Goal: Task Accomplishment & Management: Manage account settings

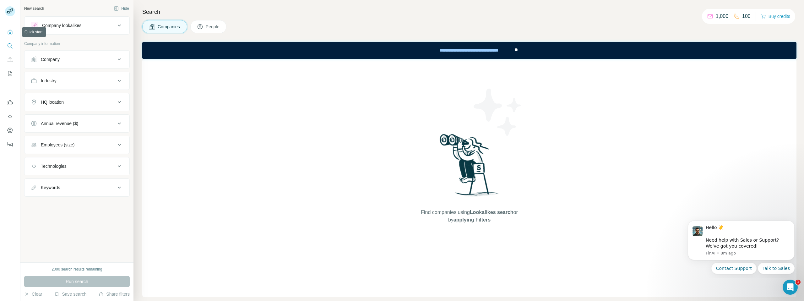
click at [12, 28] on button "Quick start" at bounding box center [10, 31] width 10 height 11
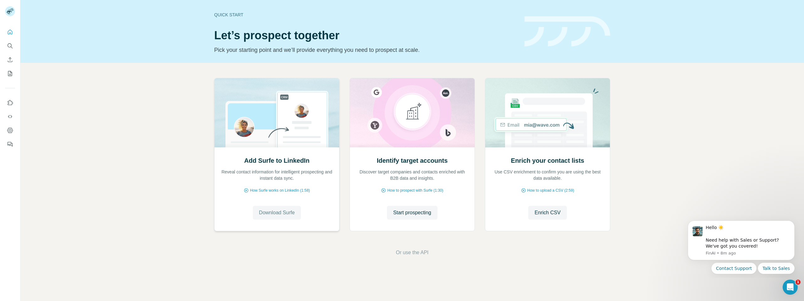
click at [280, 214] on span "Download Surfe" at bounding box center [277, 213] width 36 height 8
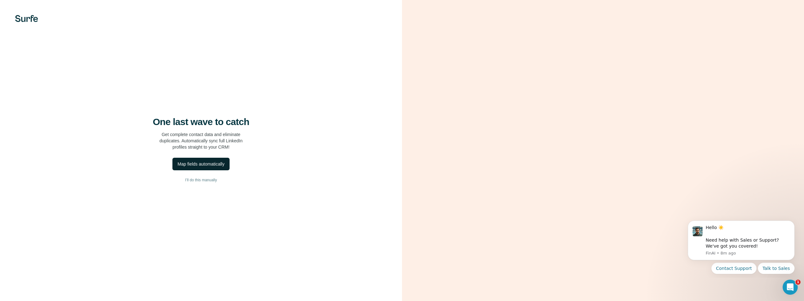
click at [215, 164] on div "Map fields automatically" at bounding box center [201, 164] width 47 height 6
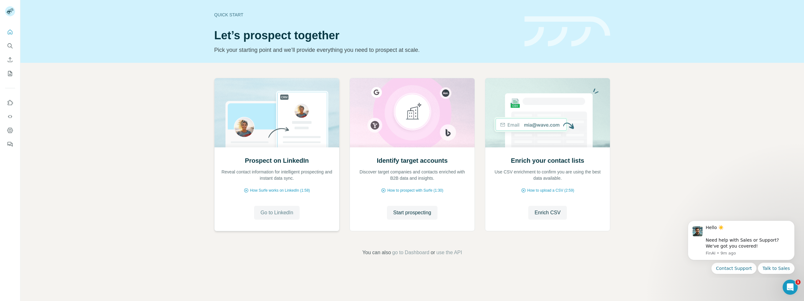
click at [273, 212] on span "Go to LinkedIn" at bounding box center [276, 213] width 33 height 8
click at [293, 215] on span "Go to LinkedIn" at bounding box center [276, 213] width 33 height 8
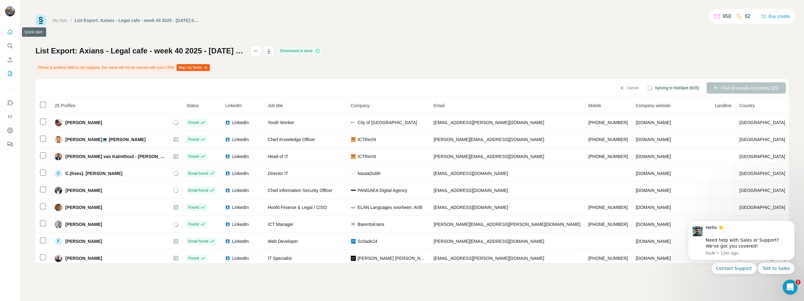
click at [12, 32] on icon "Quick start" at bounding box center [10, 32] width 6 height 6
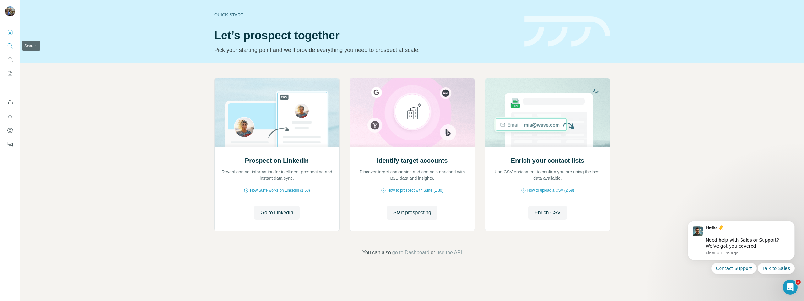
click at [8, 48] on icon "Search" at bounding box center [10, 46] width 6 height 6
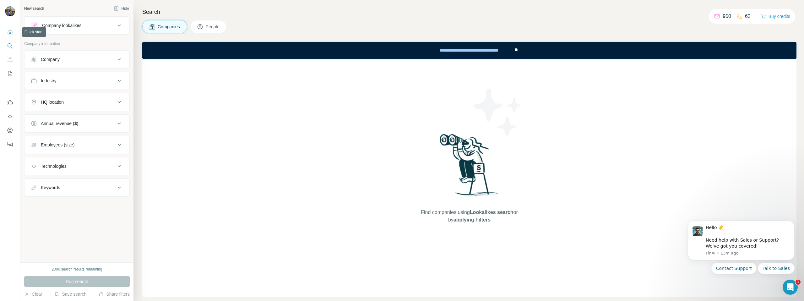
click at [6, 32] on button "Quick start" at bounding box center [10, 31] width 10 height 11
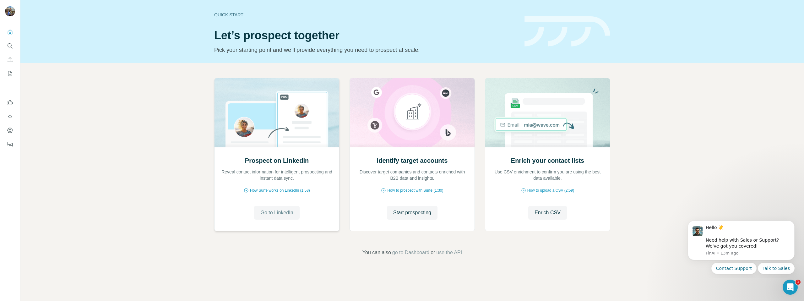
click at [282, 210] on span "Go to LinkedIn" at bounding box center [276, 213] width 33 height 8
click at [13, 33] on button "Quick start" at bounding box center [10, 31] width 10 height 11
click at [11, 43] on icon "Search" at bounding box center [10, 46] width 6 height 6
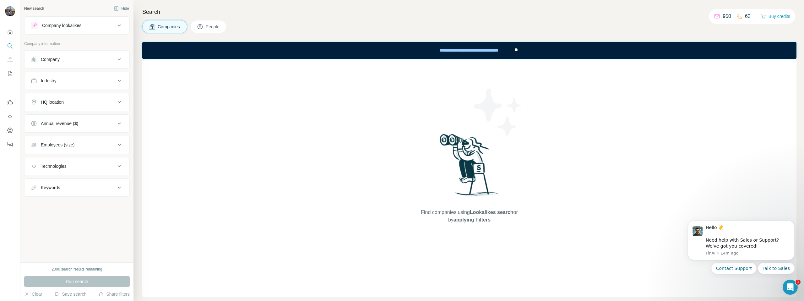
click at [71, 68] on div "Company" at bounding box center [77, 59] width 106 height 18
click at [76, 64] on button "Company" at bounding box center [77, 59] width 105 height 15
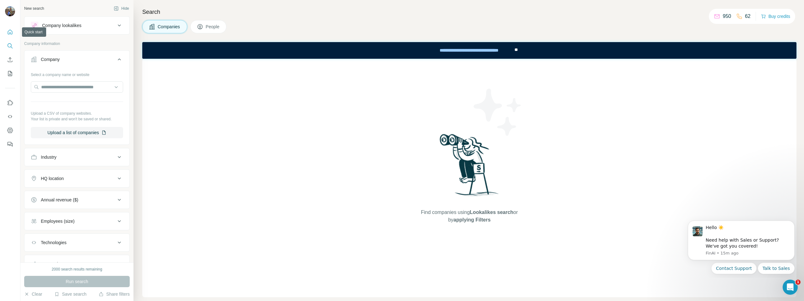
click at [10, 36] on button "Quick start" at bounding box center [10, 31] width 10 height 11
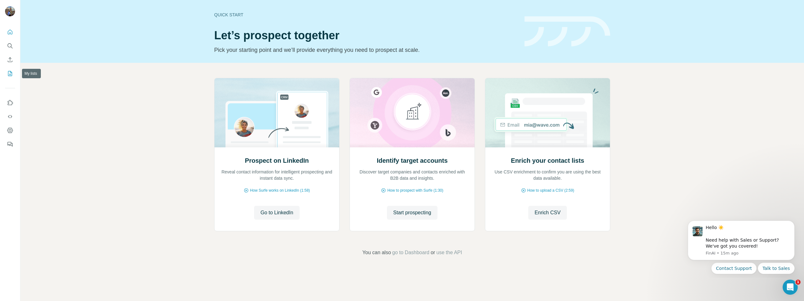
click at [14, 75] on button "My lists" at bounding box center [10, 73] width 10 height 11
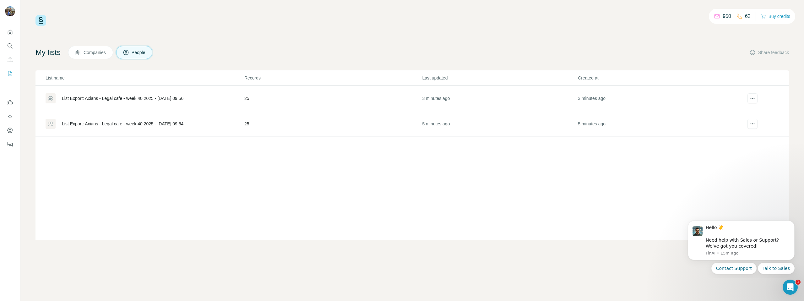
click at [123, 99] on div "List Export: Axians - Legal cafe - week 40 2025 - 30/09/2025 09:56" at bounding box center [123, 98] width 122 height 6
click at [748, 98] on button "actions" at bounding box center [753, 98] width 10 height 10
click at [738, 121] on div "Delete list" at bounding box center [744, 122] width 78 height 11
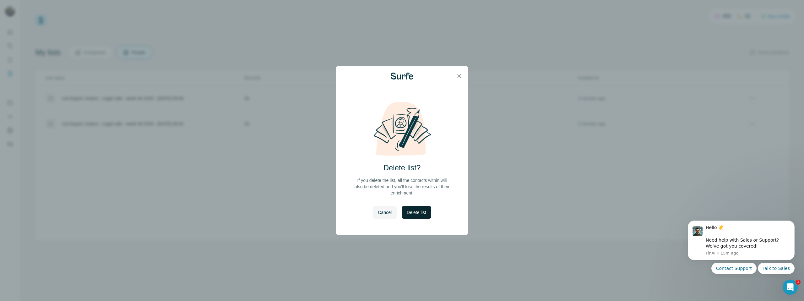
click at [415, 214] on span "Delete list" at bounding box center [416, 212] width 19 height 6
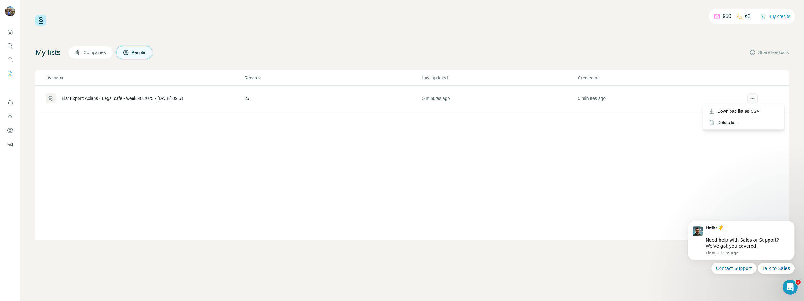
drag, startPoint x: 757, startPoint y: 99, endPoint x: 752, endPoint y: 100, distance: 4.8
click at [756, 96] on button "actions" at bounding box center [753, 98] width 10 height 10
click at [732, 122] on div "Delete list" at bounding box center [744, 122] width 78 height 11
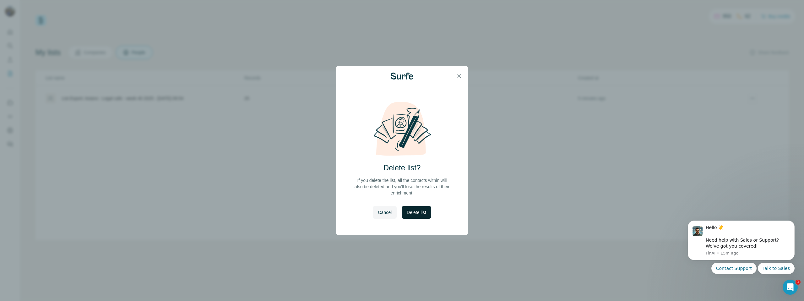
click at [421, 213] on span "Delete list" at bounding box center [416, 212] width 19 height 6
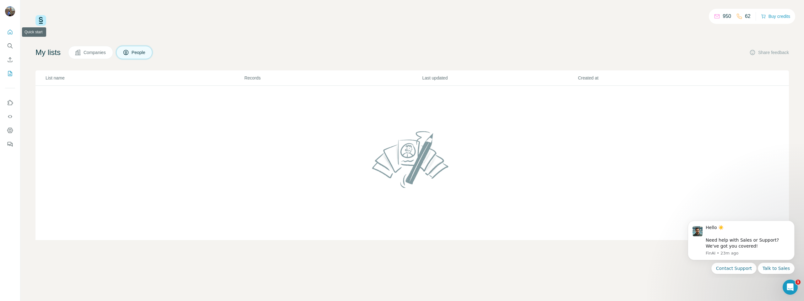
click at [8, 32] on icon "Quick start" at bounding box center [10, 32] width 6 height 6
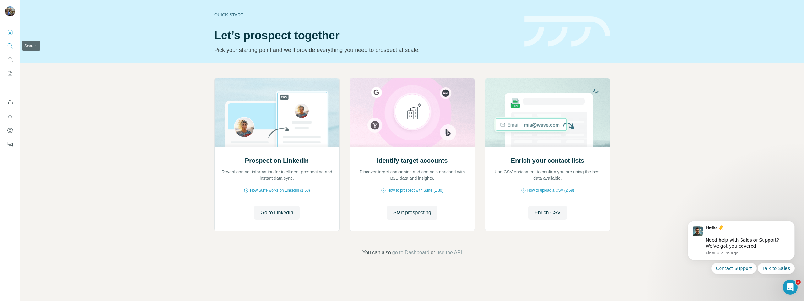
click at [6, 48] on button "Search" at bounding box center [10, 45] width 10 height 11
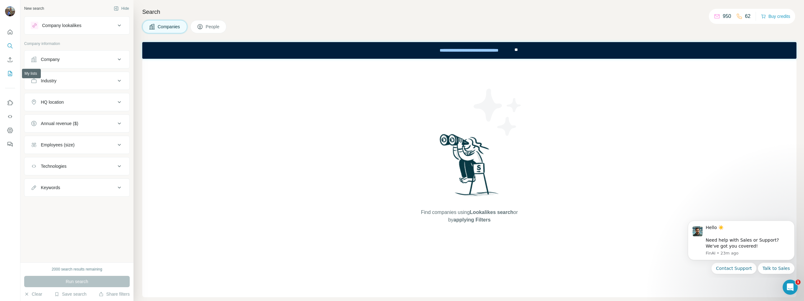
click at [10, 69] on button "My lists" at bounding box center [10, 73] width 10 height 11
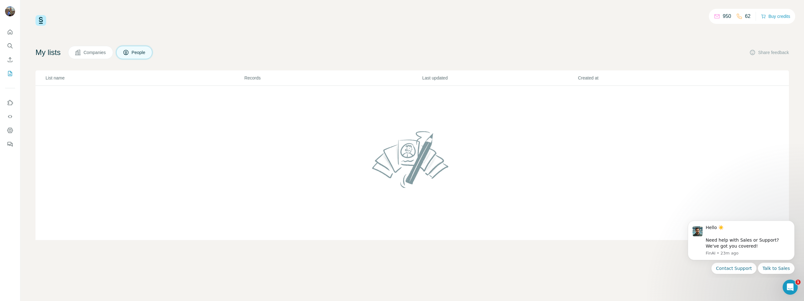
click at [101, 51] on span "Companies" at bounding box center [95, 52] width 23 height 6
click at [130, 54] on button "People" at bounding box center [134, 52] width 36 height 13
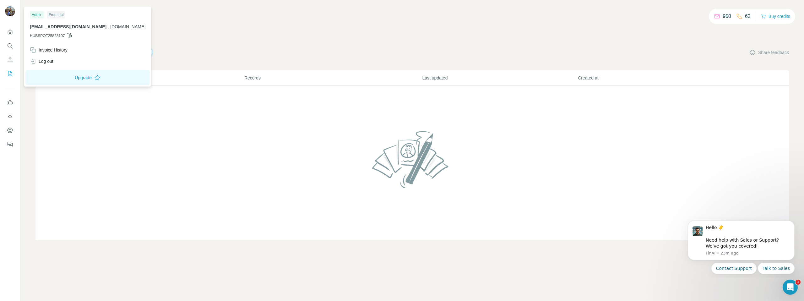
click at [8, 10] on img at bounding box center [10, 11] width 10 height 10
click at [65, 48] on div "Invoice History" at bounding box center [49, 50] width 38 height 6
click at [8, 33] on icon "Quick start" at bounding box center [10, 32] width 6 height 6
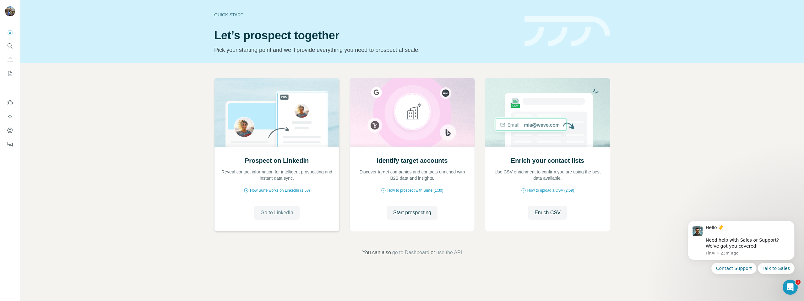
click at [283, 209] on span "Go to LinkedIn" at bounding box center [276, 213] width 33 height 8
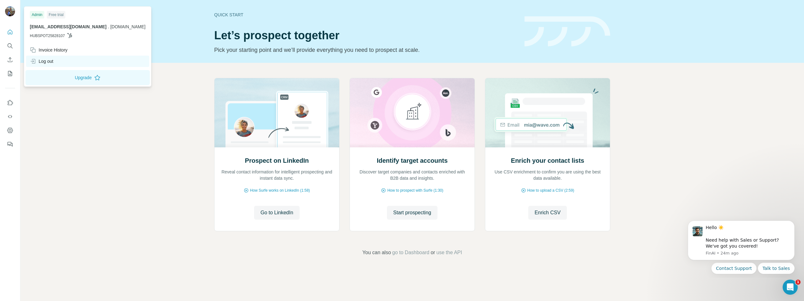
click at [58, 60] on div "Log out" at bounding box center [87, 61] width 123 height 11
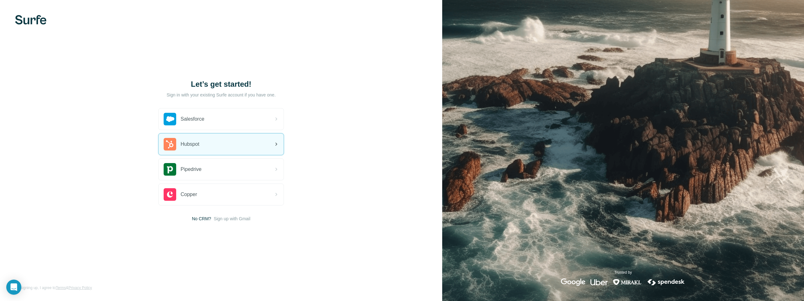
click at [186, 146] on span "Hubspot" at bounding box center [190, 144] width 19 height 8
